Goal: Information Seeking & Learning: Find specific page/section

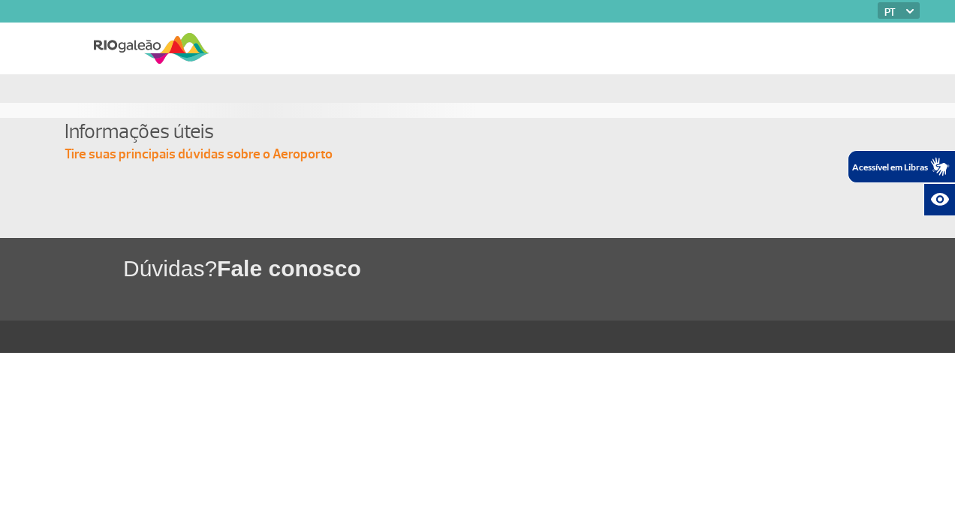
click at [936, 167] on icon "Abrir tradutor de língua de sinais." at bounding box center [934, 164] width 9 height 13
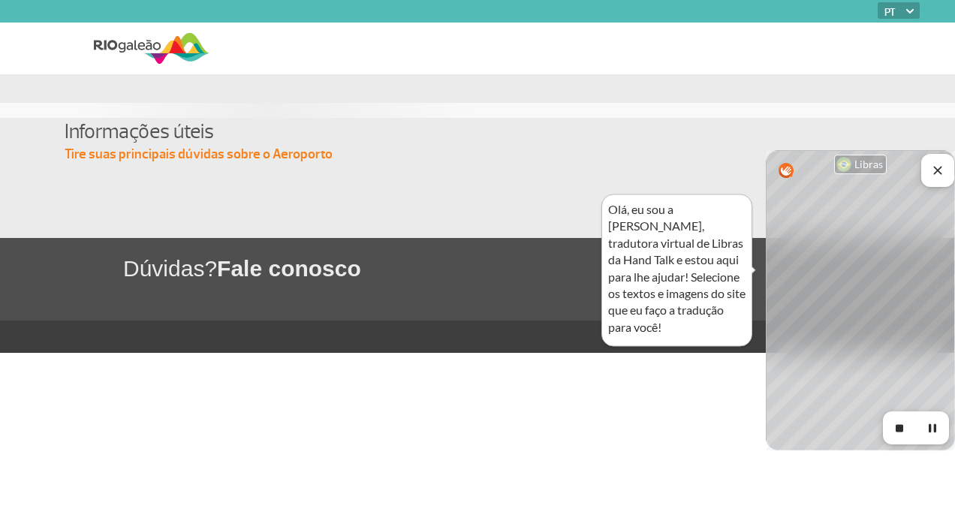
click at [168, 47] on img at bounding box center [152, 48] width 116 height 37
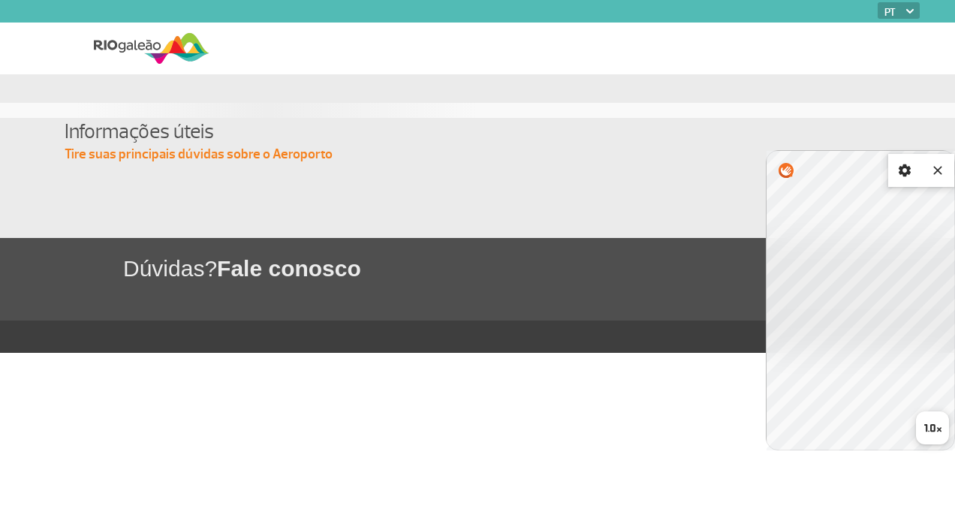
click at [933, 179] on button "Fechar tradutor de lingua de sinais" at bounding box center [937, 170] width 33 height 33
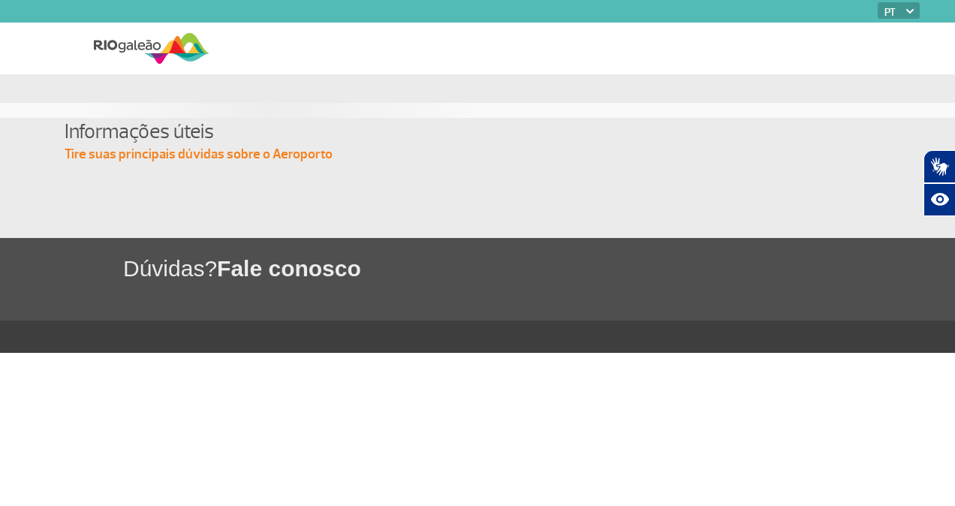
click at [264, 161] on p "Tire suas principais dúvidas sobre o Aeroporto" at bounding box center [485, 155] width 841 height 18
click at [276, 158] on p "Tire suas principais dúvidas sobre o Aeroporto" at bounding box center [485, 155] width 841 height 18
click at [189, 32] on img at bounding box center [152, 48] width 116 height 37
click at [176, 55] on img at bounding box center [152, 48] width 116 height 37
click at [178, 56] on img at bounding box center [152, 48] width 116 height 37
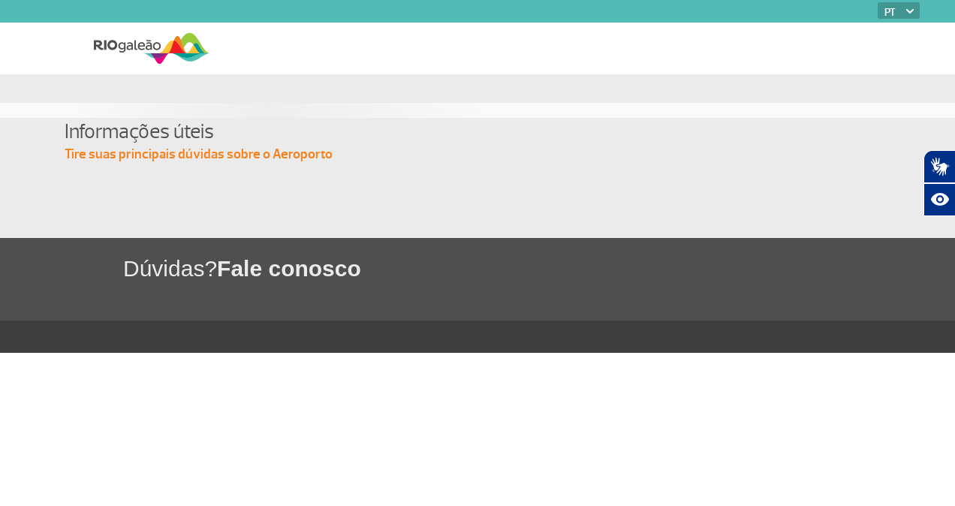
click at [178, 56] on img at bounding box center [152, 48] width 116 height 37
click at [647, 316] on div "Dúvidas? Fale conosco" at bounding box center [477, 279] width 955 height 83
